Goal: Task Accomplishment & Management: Use online tool/utility

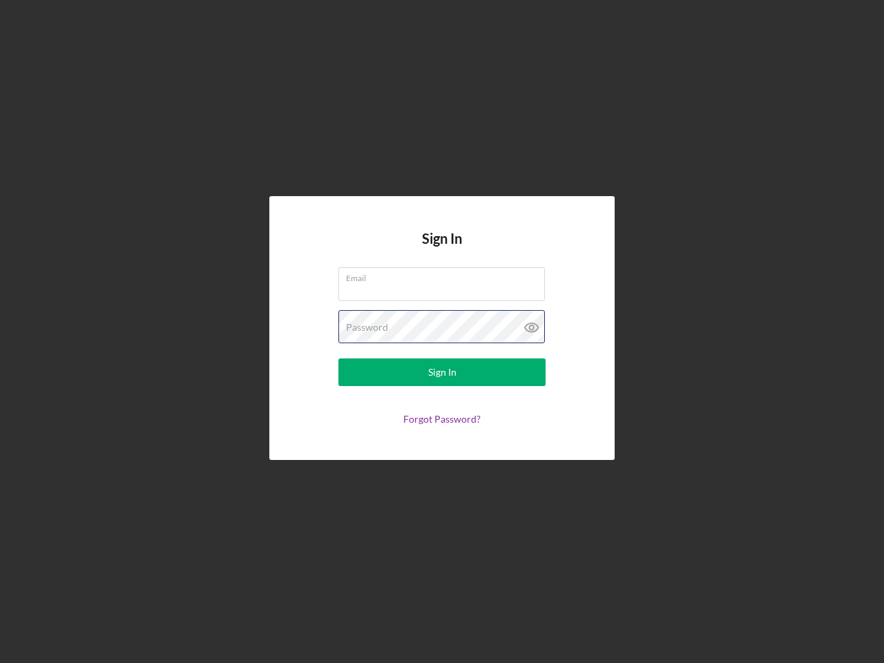
click at [442, 331] on div "Password" at bounding box center [441, 327] width 207 height 35
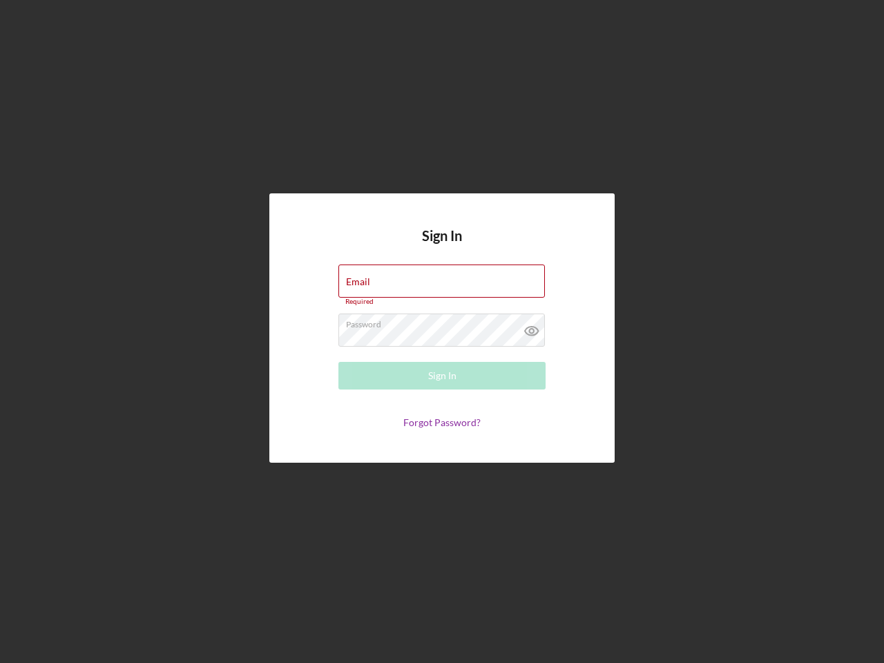
click at [532, 327] on icon at bounding box center [531, 330] width 35 height 35
